Goal: Information Seeking & Learning: Learn about a topic

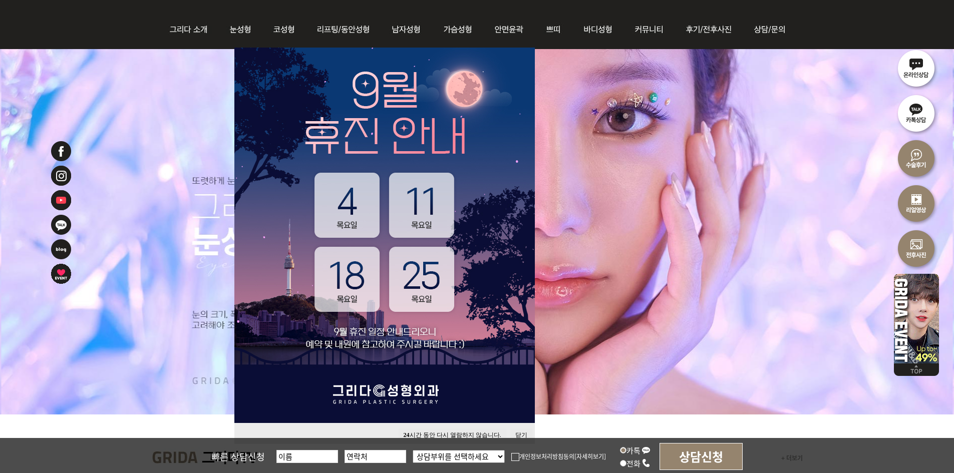
scroll to position [150, 0]
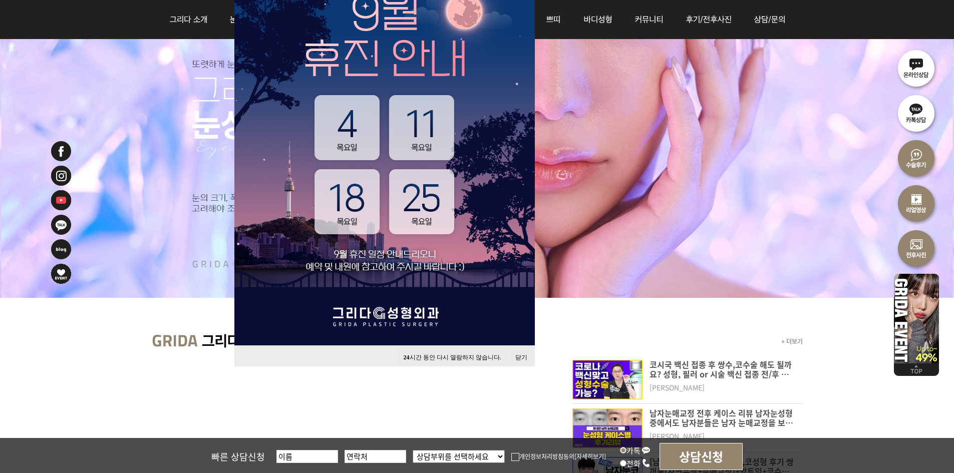
click at [514, 349] on div "24 시간 동안 다시 열람하지 않습니다. 닫기" at bounding box center [384, 356] width 301 height 21
click at [519, 353] on button "닫기" at bounding box center [522, 358] width 22 height 14
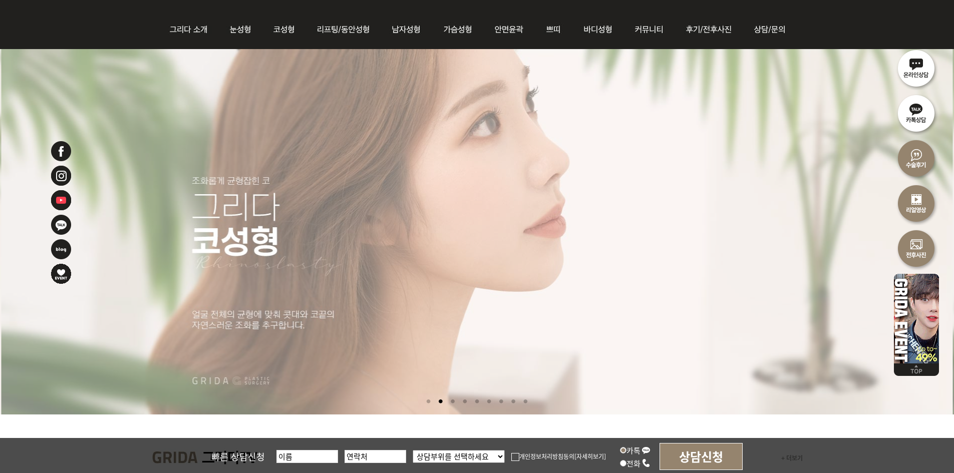
scroll to position [0, 0]
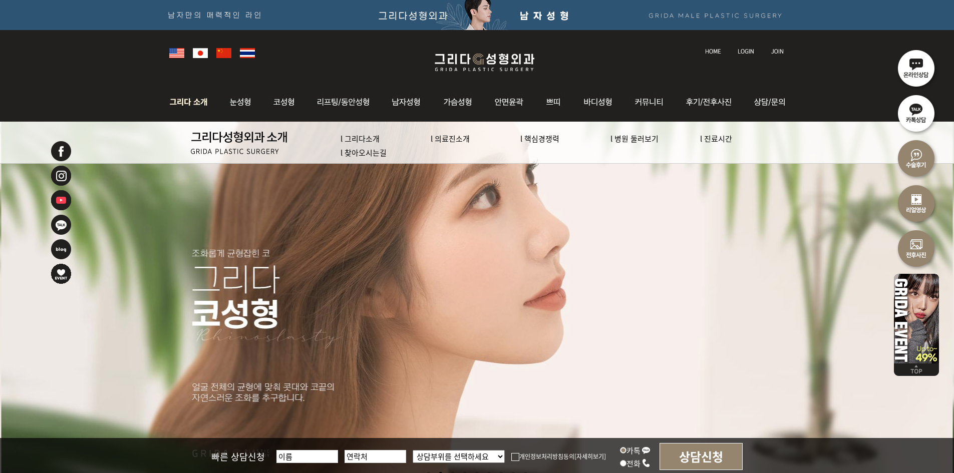
click at [176, 97] on img at bounding box center [191, 102] width 54 height 39
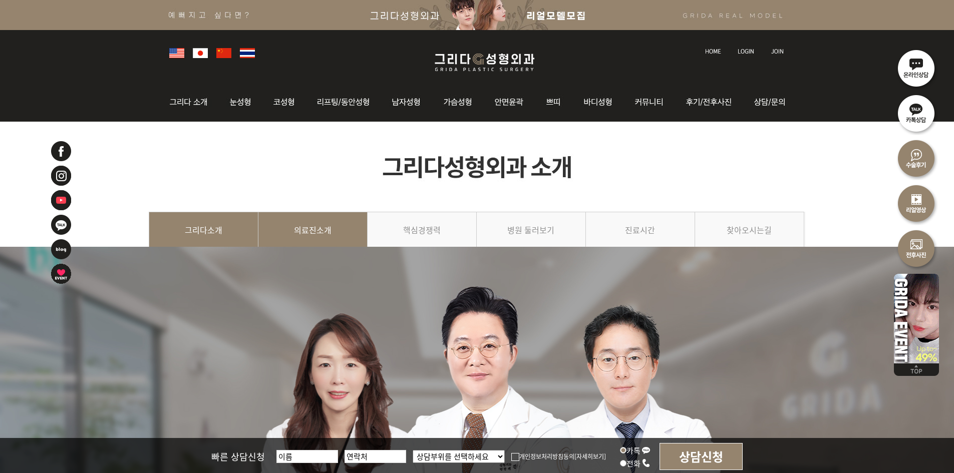
click at [322, 227] on link "의료진소개" at bounding box center [313, 235] width 109 height 46
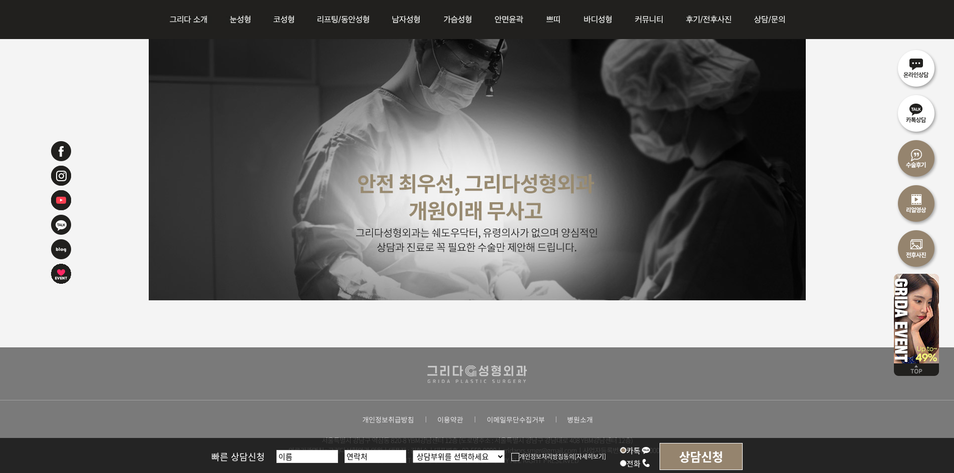
scroll to position [2548, 0]
